Goal: Task Accomplishment & Management: Complete application form

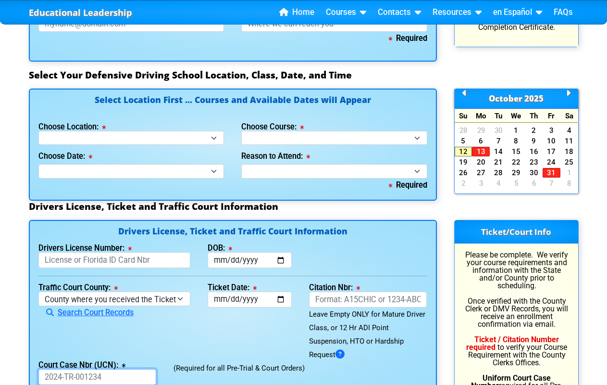
click at [97, 377] on input "Court Case Nbr (UCN):" at bounding box center [97, 377] width 118 height 16
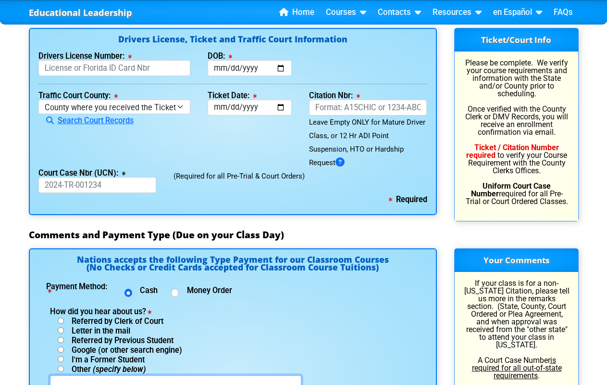
click at [175, 377] on input "text" at bounding box center [175, 383] width 251 height 16
type input "90101-02-01"
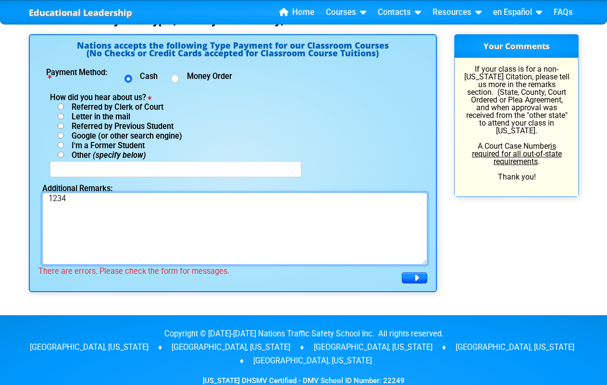
type textarea "1234"
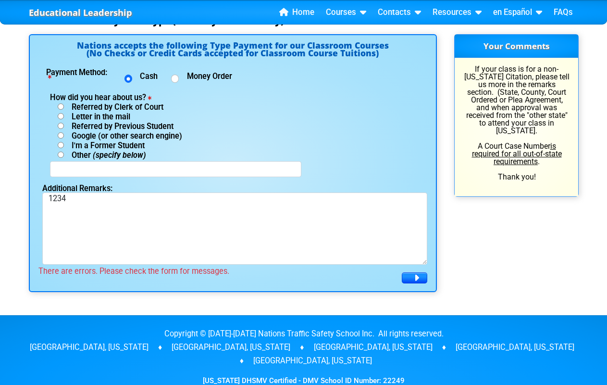
select select "{"fullName":"Mississippi","abbreviation":"MS","uniqueId":"7b5deb60-c5da-4989-8d…"
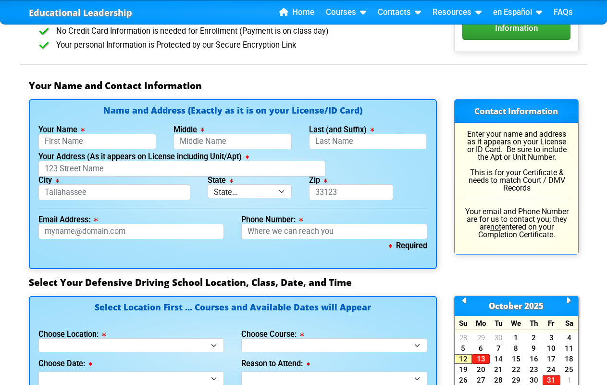
select select "{"countyName":"Jackson","state":"FL","uniqueId":"02fe525b-ee85-4a76-bed6-364460…"
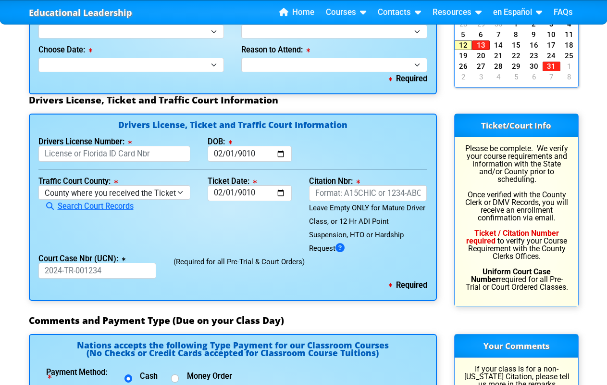
type input "Mystery"
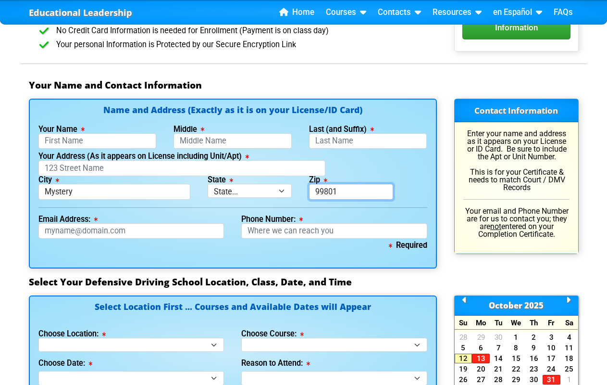
type input "99801"
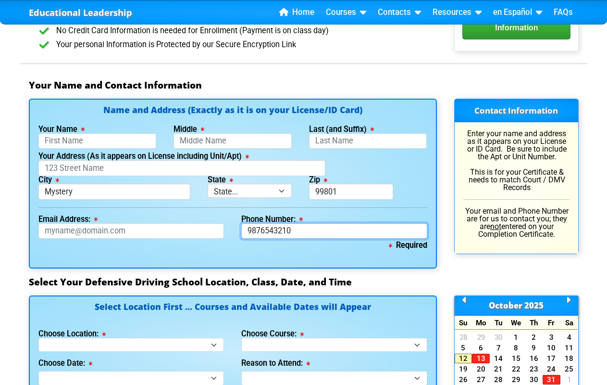
type input "9876543210"
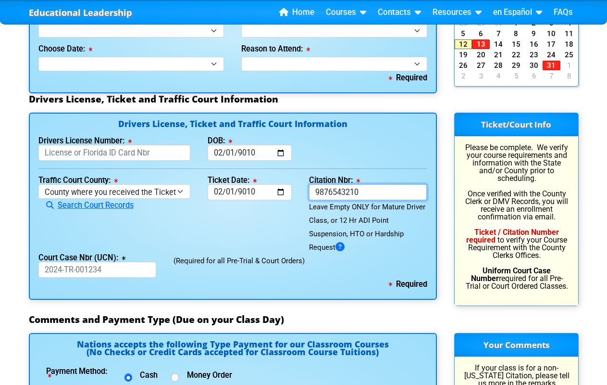
type input "9876543210"
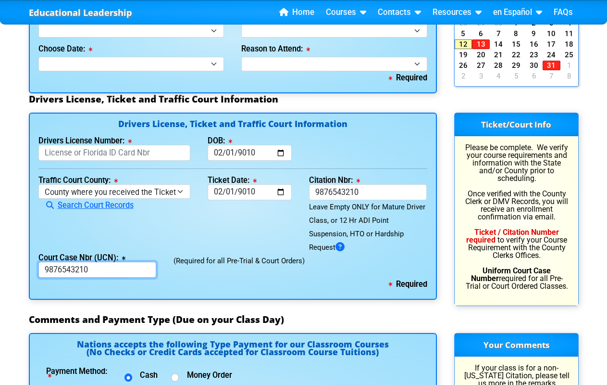
type input "9876543210"
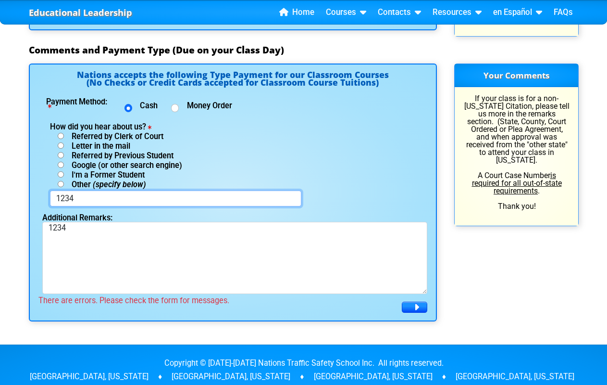
scroll to position [755, 0]
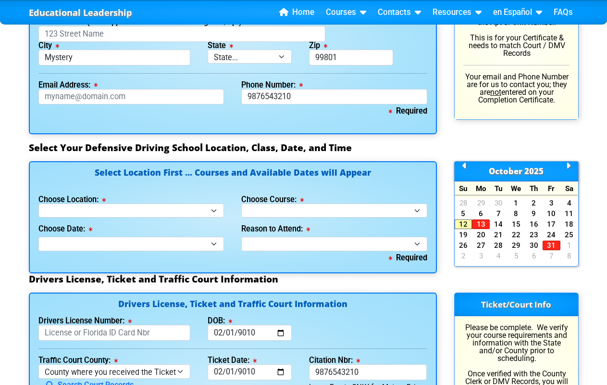
type input "1234"
click at [181, 35] on input "Your Address (As it appears on License including Unit/Apt)" at bounding box center [181, 34] width 287 height 16
click at [114, 59] on input "Mystery" at bounding box center [114, 58] width 152 height 16
click at [350, 59] on input "99801" at bounding box center [351, 58] width 84 height 16
click at [334, 98] on input "9876543210" at bounding box center [334, 97] width 186 height 16
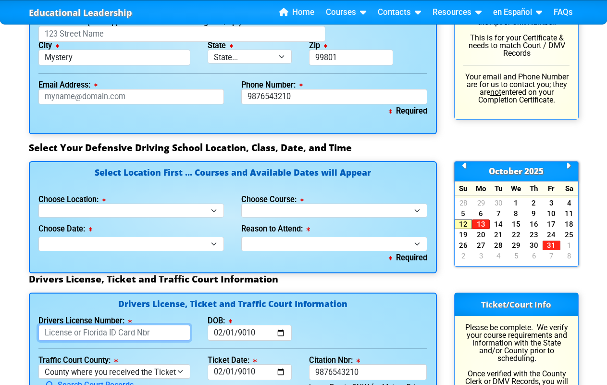
click at [114, 333] on input "Drivers License Number:" at bounding box center [114, 332] width 152 height 16
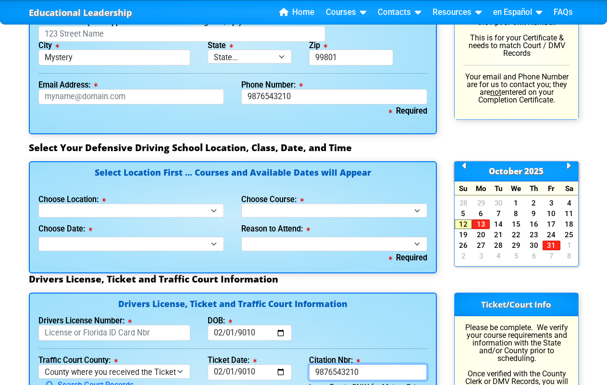
click at [367, 372] on input "9876543210" at bounding box center [368, 372] width 118 height 16
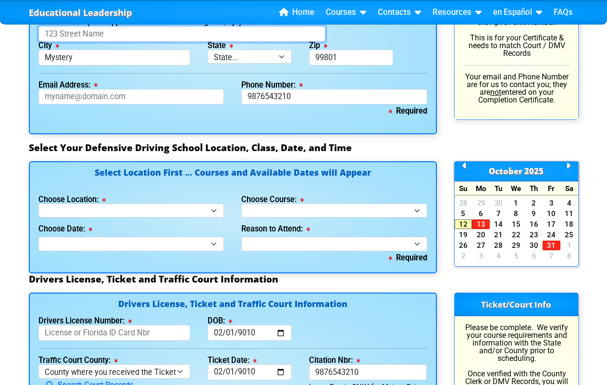
click at [181, 35] on input "Your Address (As it appears on License including Unit/Apt)" at bounding box center [181, 34] width 287 height 16
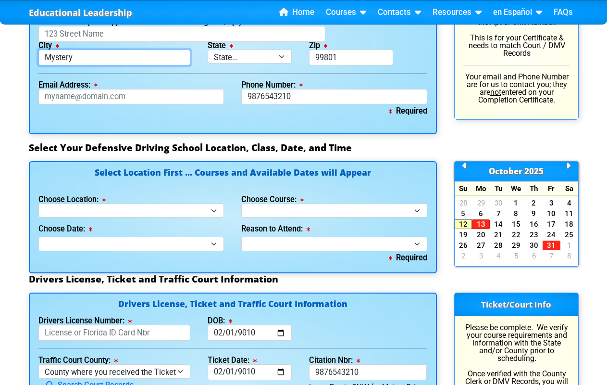
click at [114, 59] on input "Mystery" at bounding box center [114, 58] width 152 height 16
click at [350, 59] on input "99801" at bounding box center [351, 58] width 84 height 16
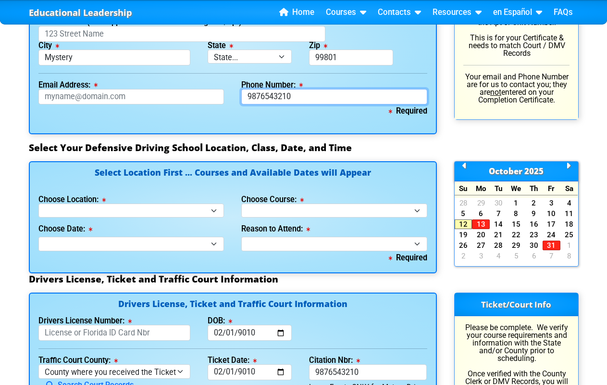
click at [334, 98] on input "9876543210" at bounding box center [334, 97] width 186 height 16
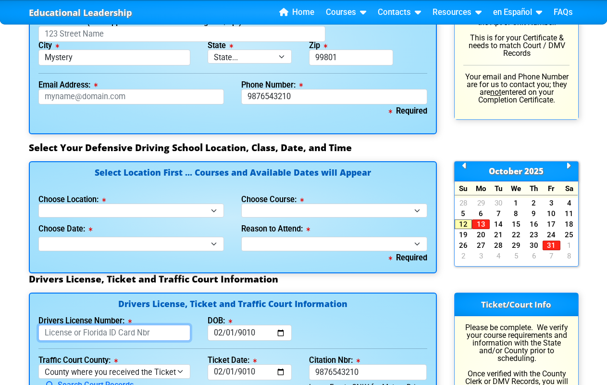
click at [114, 333] on input "Drivers License Number:" at bounding box center [114, 332] width 152 height 16
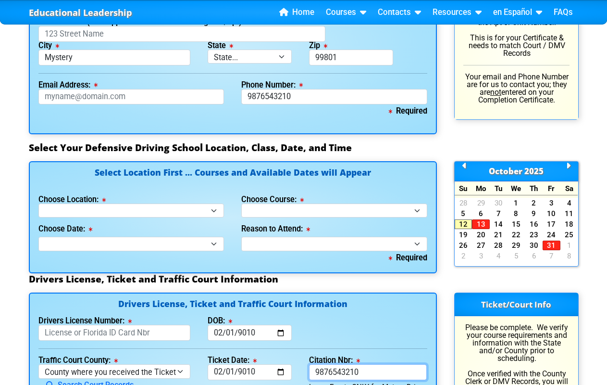
click at [367, 372] on input "9876543210" at bounding box center [368, 372] width 118 height 16
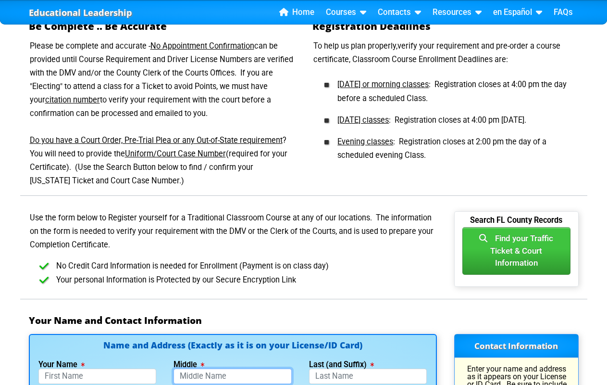
click at [232, 377] on input "Middle" at bounding box center [233, 376] width 118 height 16
click at [367, 377] on input "Last (and Suffix)" at bounding box center [368, 376] width 118 height 16
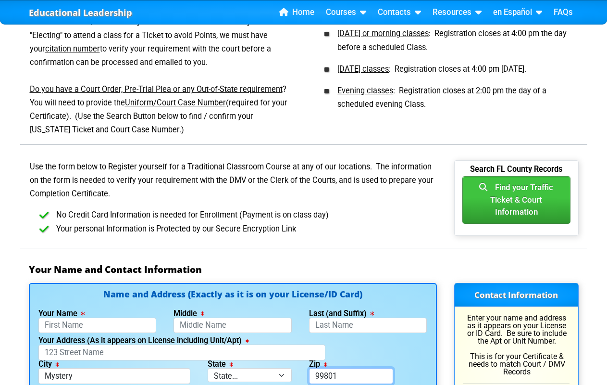
click at [350, 377] on input "99801" at bounding box center [351, 376] width 84 height 16
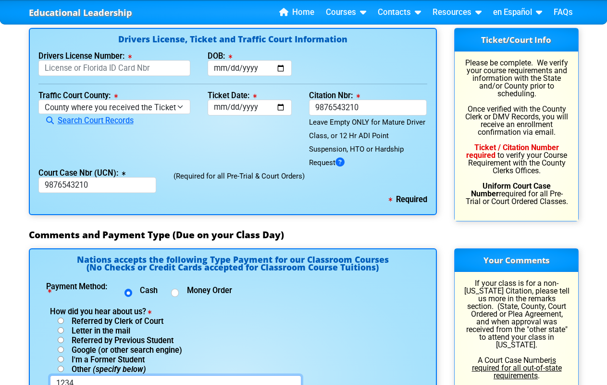
scroll to position [615, 0]
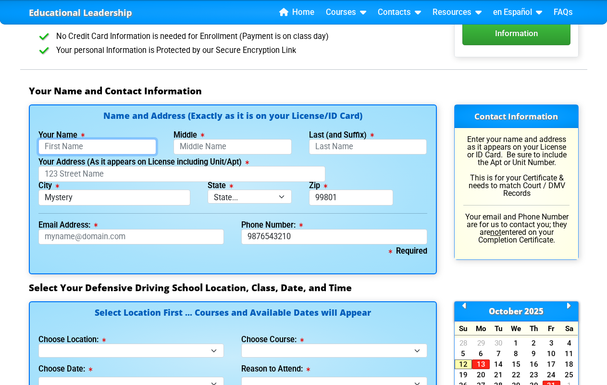
click at [97, 148] on input "Your Name" at bounding box center [97, 147] width 118 height 16
click at [232, 148] on input "Middle" at bounding box center [233, 147] width 118 height 16
click at [367, 148] on input "Last (and Suffix)" at bounding box center [368, 147] width 118 height 16
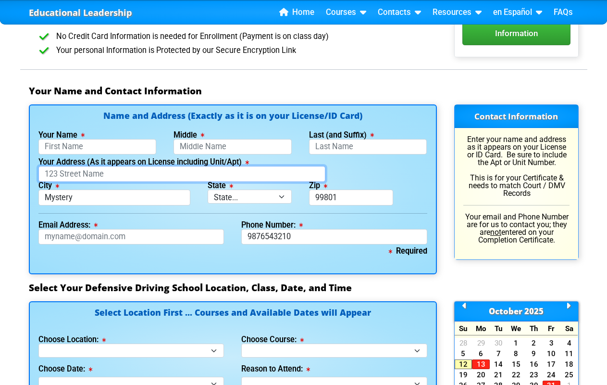
click at [181, 175] on input "Your Address (As it appears on License including Unit/Apt)" at bounding box center [181, 174] width 287 height 16
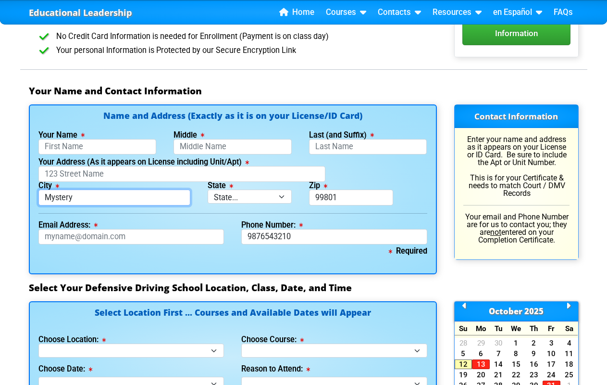
click at [114, 199] on input "Mystery" at bounding box center [114, 197] width 152 height 16
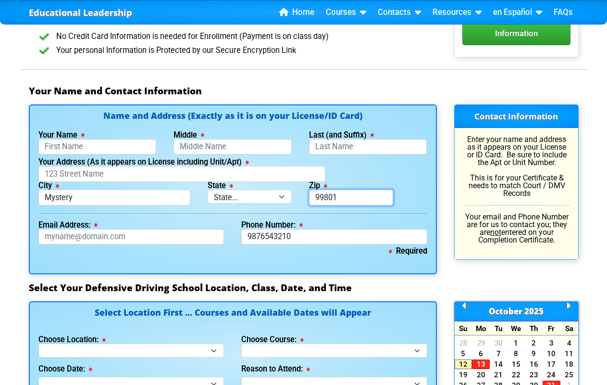
click at [350, 199] on input "99801" at bounding box center [351, 197] width 84 height 16
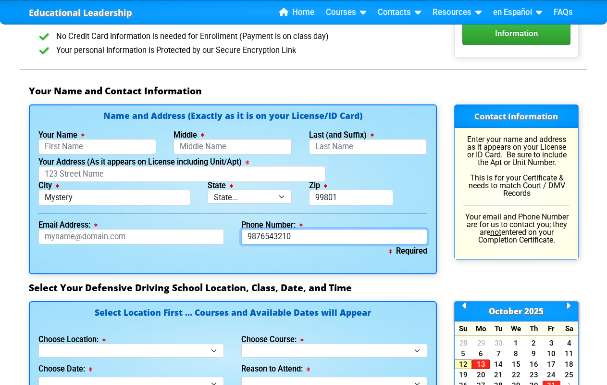
click at [334, 237] on input "9876543210" at bounding box center [334, 237] width 186 height 16
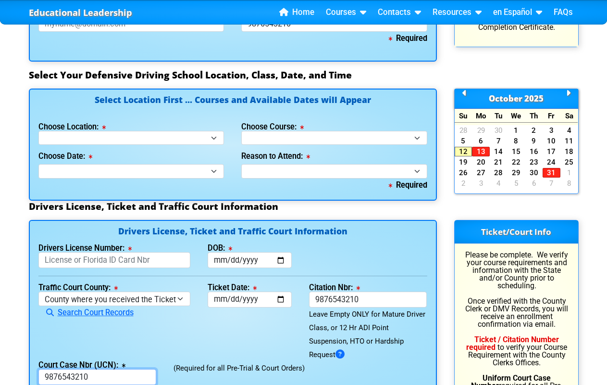
click at [97, 377] on input "9876543210" at bounding box center [97, 377] width 118 height 16
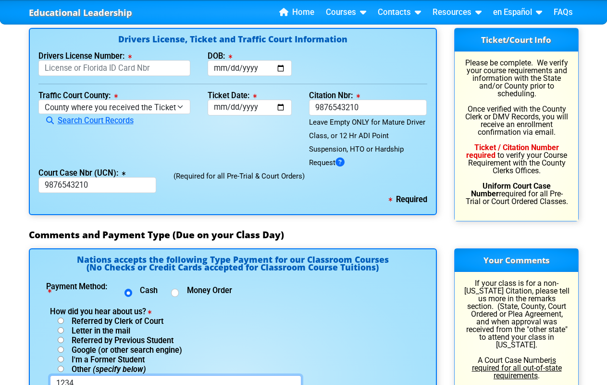
click at [175, 377] on input "1234" at bounding box center [175, 383] width 251 height 16
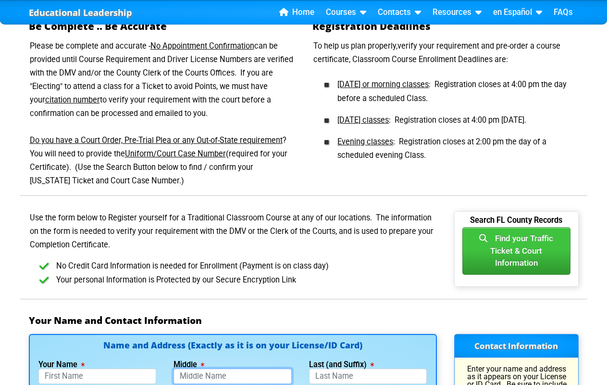
click at [232, 377] on input "Middle" at bounding box center [233, 376] width 118 height 16
click at [367, 377] on input "Last (and Suffix)" at bounding box center [368, 376] width 118 height 16
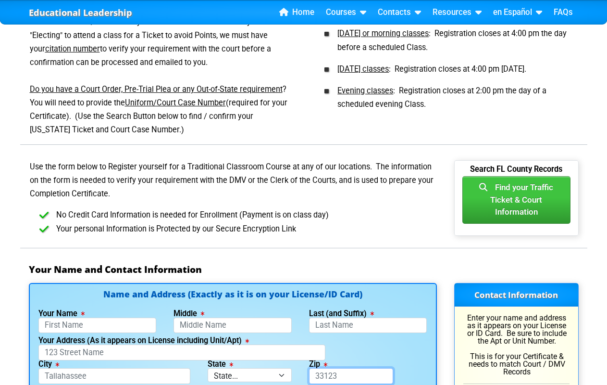
click at [350, 377] on input "Zip" at bounding box center [351, 376] width 84 height 16
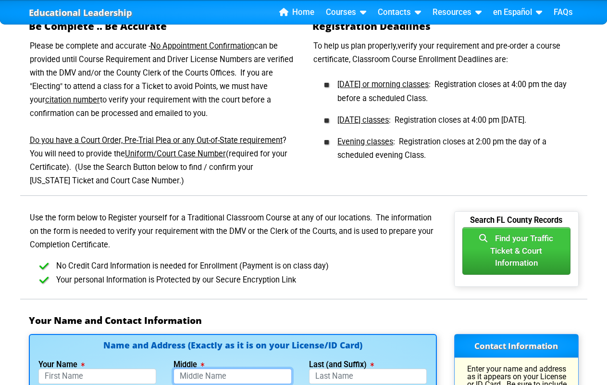
click at [232, 377] on input "Middle" at bounding box center [233, 376] width 118 height 16
click at [367, 377] on input "Last (and Suffix)" at bounding box center [368, 376] width 118 height 16
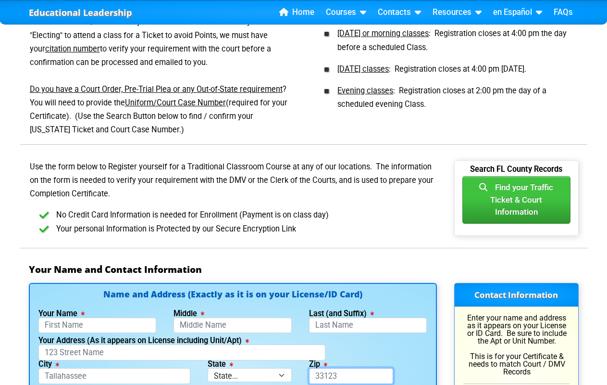
click at [350, 377] on input "Zip" at bounding box center [351, 376] width 84 height 16
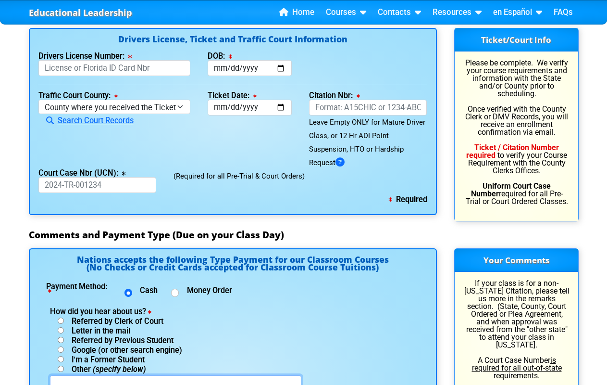
scroll to position [755, 0]
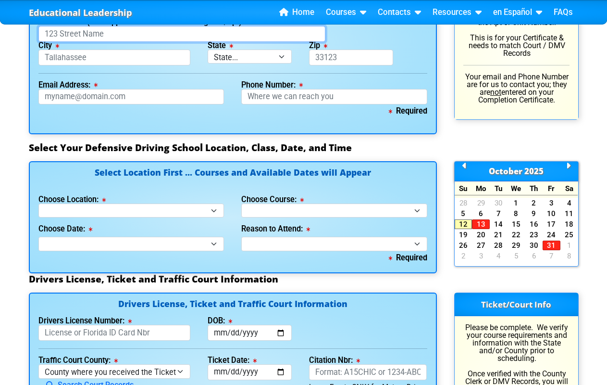
click at [181, 35] on input "Your Address (As it appears on License including Unit/Apt)" at bounding box center [181, 34] width 287 height 16
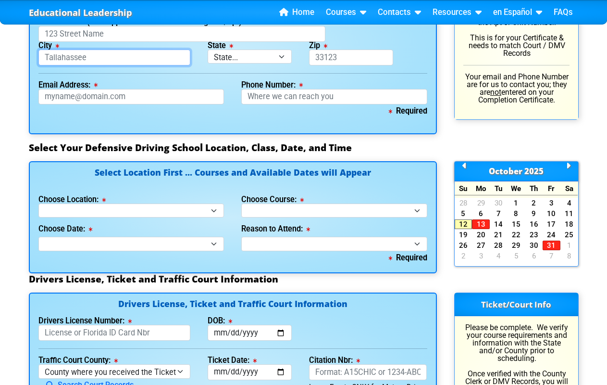
click at [114, 59] on input "City" at bounding box center [114, 58] width 152 height 16
click at [350, 59] on input "Zip" at bounding box center [351, 58] width 84 height 16
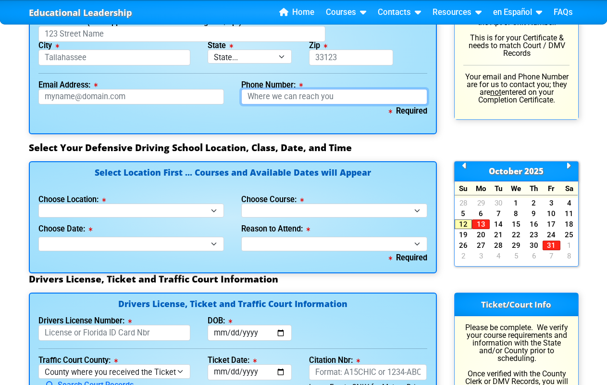
click at [334, 98] on input "Phone Number:" at bounding box center [334, 97] width 186 height 16
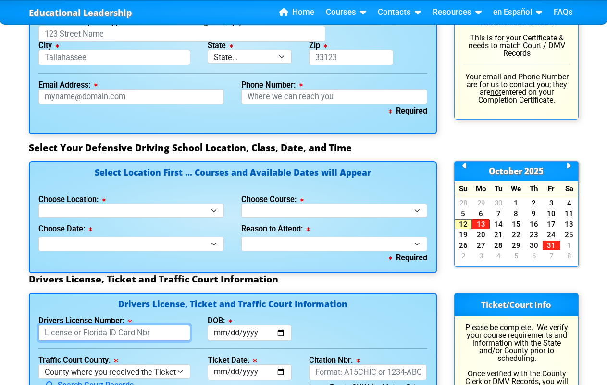
click at [114, 333] on input "Drivers License Number:" at bounding box center [114, 332] width 152 height 16
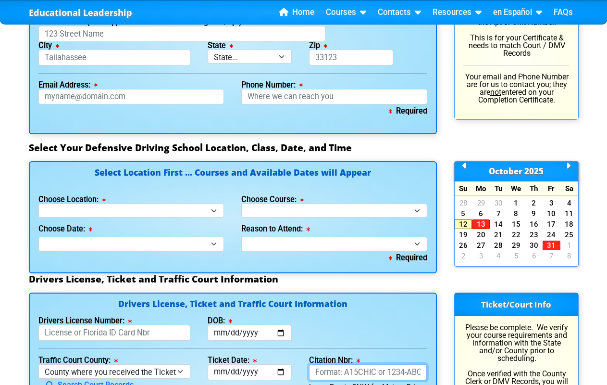
click at [367, 372] on input "Citation Nbr:" at bounding box center [368, 372] width 118 height 16
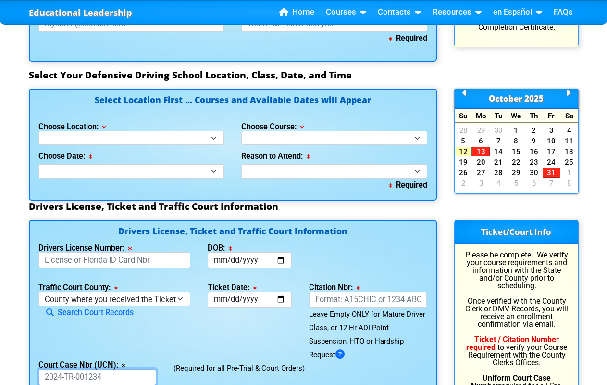
click at [97, 377] on input "Court Case Nbr (UCN):" at bounding box center [97, 377] width 118 height 16
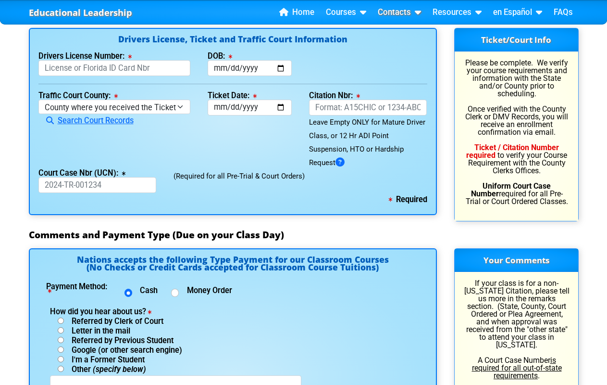
click at [401, 12] on link "Contacts" at bounding box center [399, 12] width 51 height 14
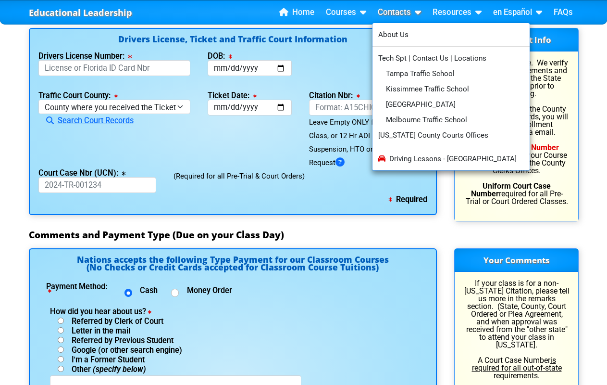
scroll to position [755, 0]
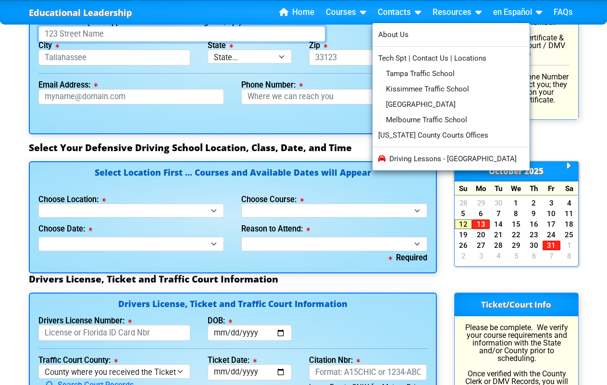
click at [181, 35] on input "Your Address (As it appears on License including Unit/Apt)" at bounding box center [181, 34] width 287 height 16
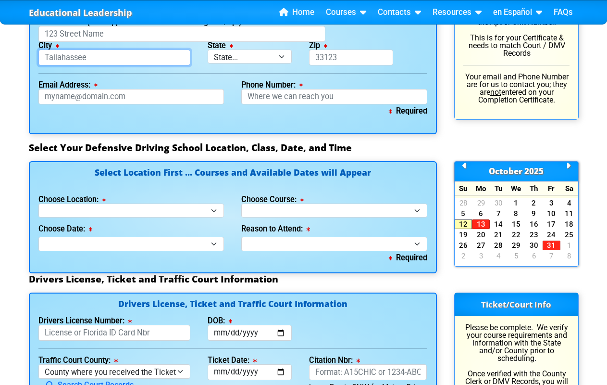
click at [114, 59] on input "City" at bounding box center [114, 58] width 152 height 16
click at [350, 59] on input "Zip" at bounding box center [351, 58] width 84 height 16
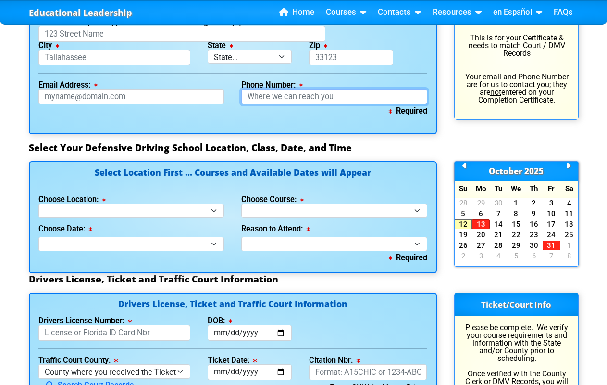
click at [334, 98] on input "Phone Number:" at bounding box center [334, 97] width 186 height 16
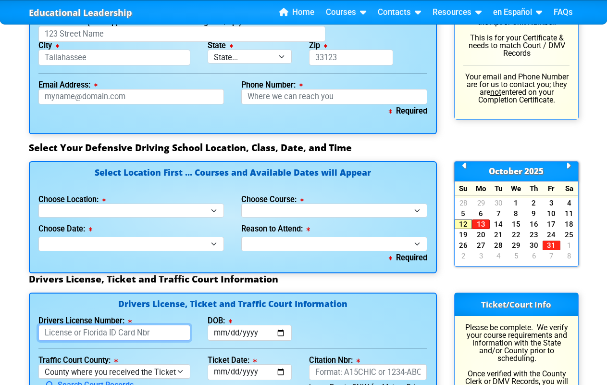
click at [114, 333] on input "Drivers License Number:" at bounding box center [114, 332] width 152 height 16
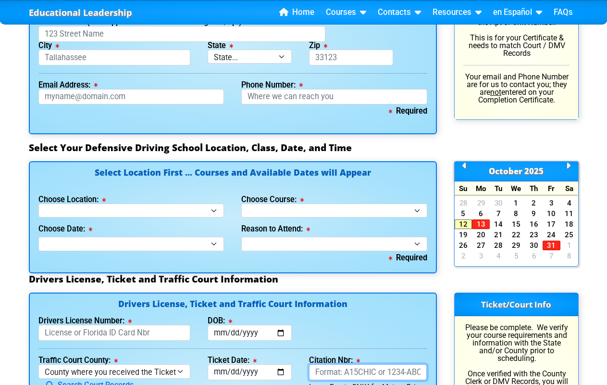
click at [367, 372] on input "Citation Nbr:" at bounding box center [368, 372] width 118 height 16
